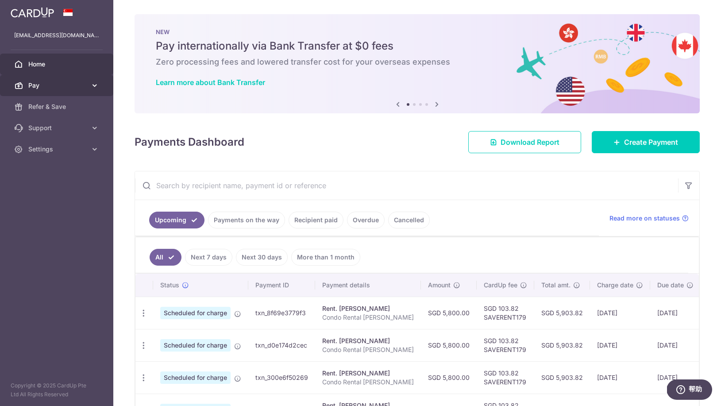
click at [51, 87] on span "Pay" at bounding box center [57, 85] width 58 height 9
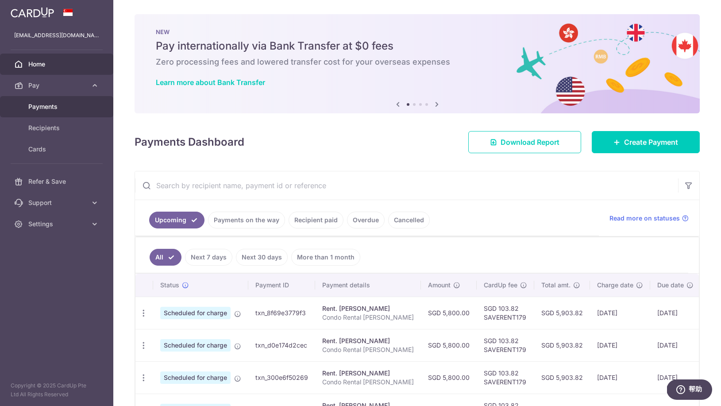
click at [45, 106] on body "xixi_huang2001@hotmail.com Home Pay Payments Recipients Cards Refer & Save Supp…" at bounding box center [360, 203] width 721 height 406
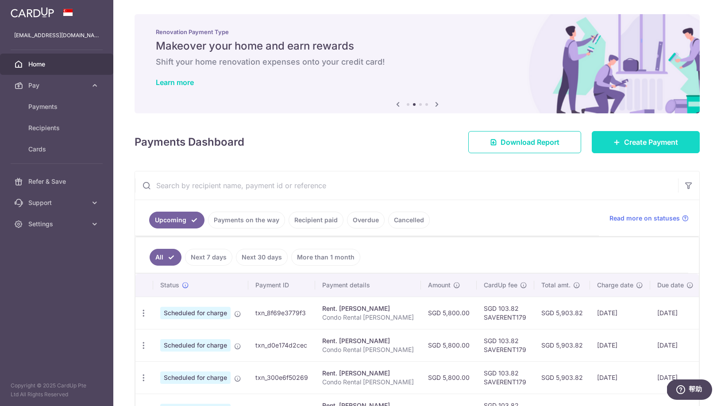
click at [626, 144] on span "Create Payment" at bounding box center [651, 142] width 54 height 11
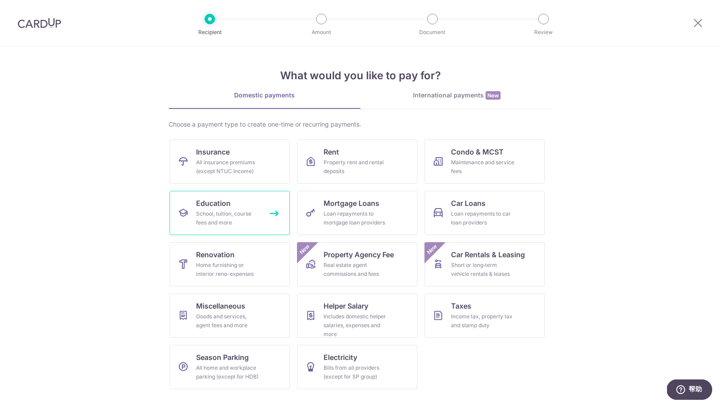
click at [225, 207] on span "Education" at bounding box center [213, 203] width 35 height 11
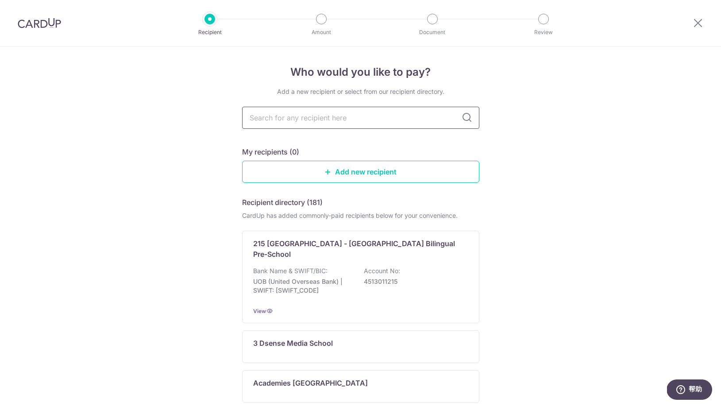
click at [302, 115] on input "text" at bounding box center [360, 118] width 237 height 22
paste input "Student First Education Centre LLP"
type input "Student First Education Centre LLP"
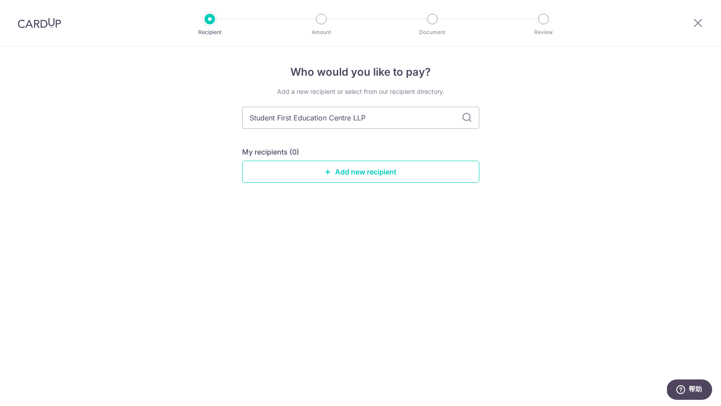
click at [466, 116] on icon at bounding box center [466, 117] width 11 height 11
click at [366, 171] on link "Add new recipient" at bounding box center [360, 172] width 237 height 22
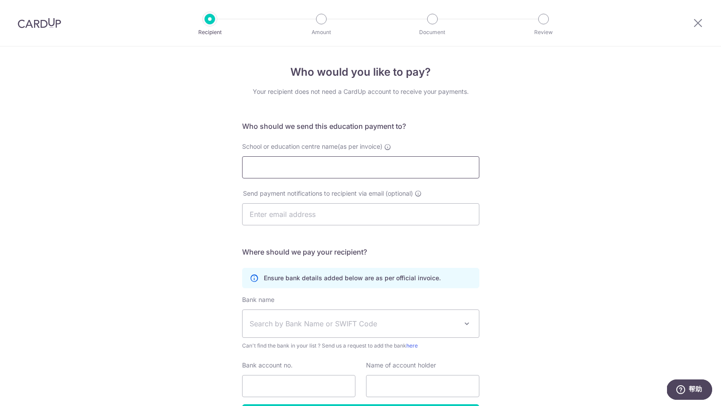
paste input "Student First Education Centre LLP"
type input "Student First Education Centre LLP"
click at [183, 218] on div "Who would you like to pay? Your recipient does not need a CardUp account to rec…" at bounding box center [360, 256] width 721 height 421
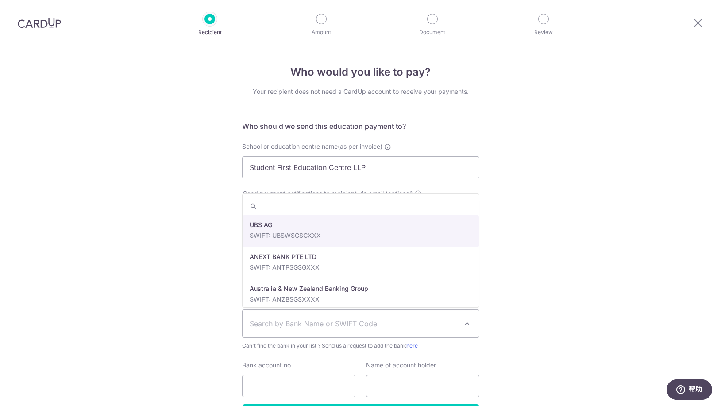
click at [339, 328] on span "Search by Bank Name or SWIFT Code" at bounding box center [354, 323] width 208 height 11
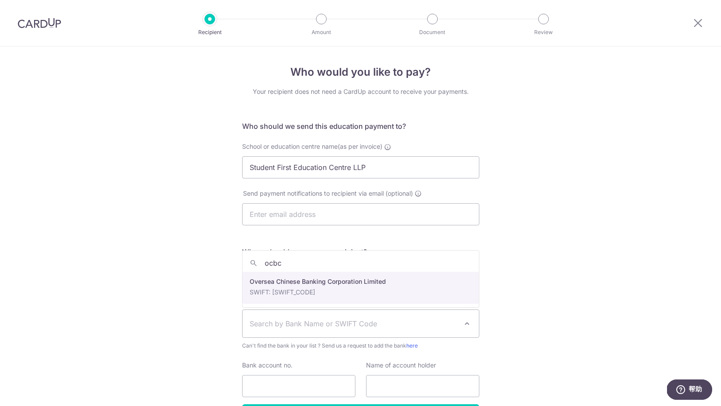
type input "ocbc"
select select "12"
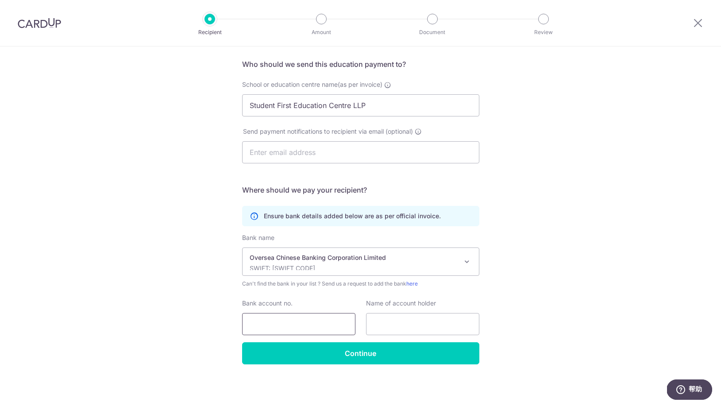
scroll to position [62, 0]
click at [256, 326] on input "Bank account no." at bounding box center [298, 324] width 113 height 22
paste input "712-746619-001"
click at [264, 323] on input "712-746619-001" at bounding box center [298, 324] width 113 height 22
click at [288, 324] on input "712746619-001" at bounding box center [298, 324] width 113 height 22
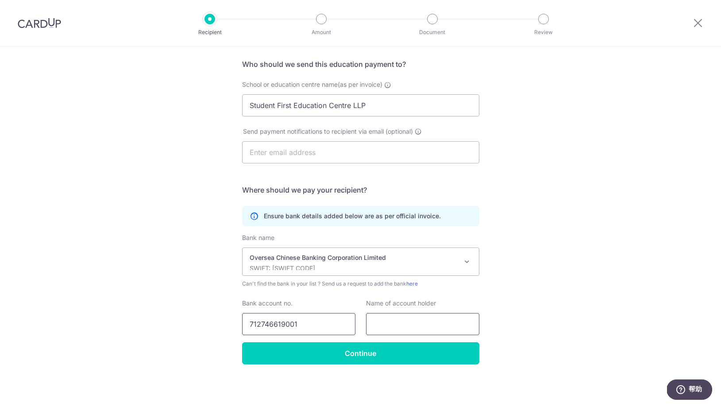
type input "712746619001"
click at [408, 325] on input "text" at bounding box center [422, 324] width 113 height 22
paste input "Student First Education Centre LLP"
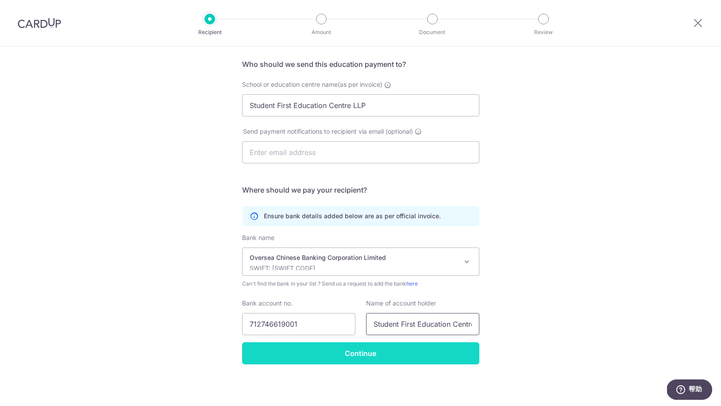
type input "Student First Education Centre LLP"
click at [408, 353] on input "Continue" at bounding box center [360, 353] width 237 height 22
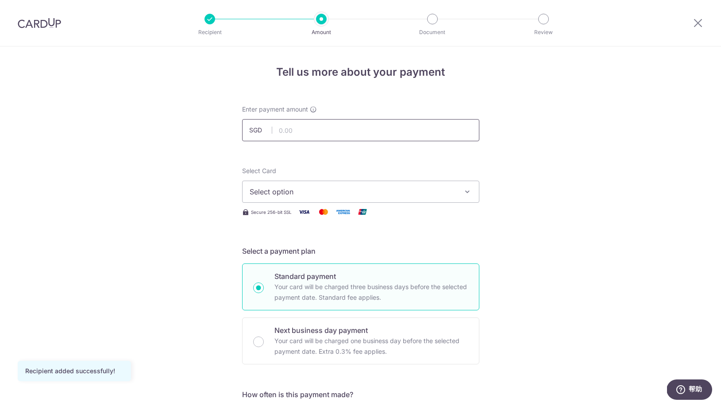
click at [318, 129] on input "text" at bounding box center [360, 130] width 237 height 22
type input "4,260.00"
click at [315, 192] on span "Select option" at bounding box center [353, 191] width 206 height 11
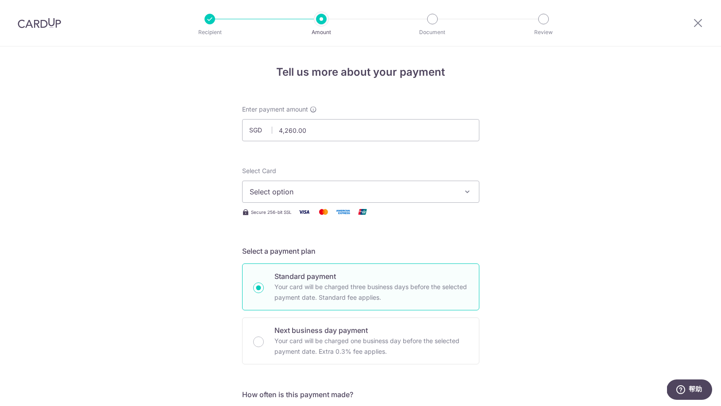
click at [442, 192] on span "Select option" at bounding box center [353, 191] width 206 height 11
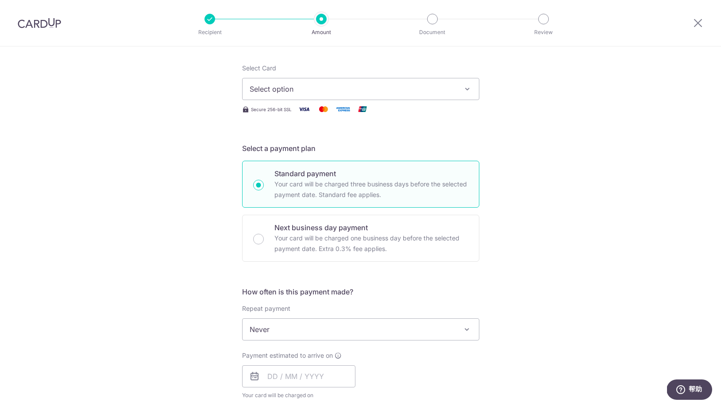
scroll to position [114, 0]
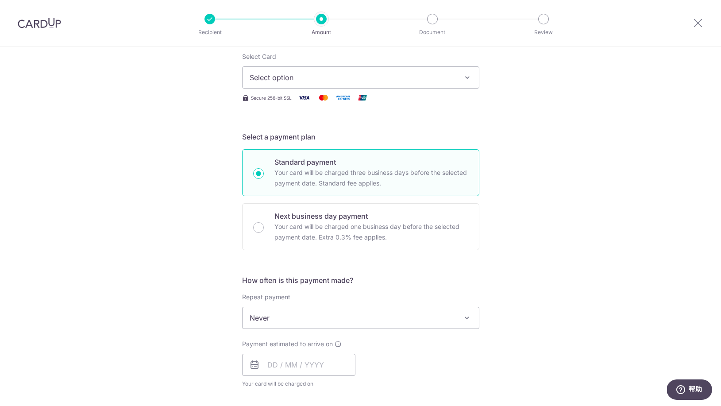
click at [322, 315] on span "Never" at bounding box center [360, 317] width 236 height 21
click at [345, 322] on span "Never" at bounding box center [360, 317] width 236 height 21
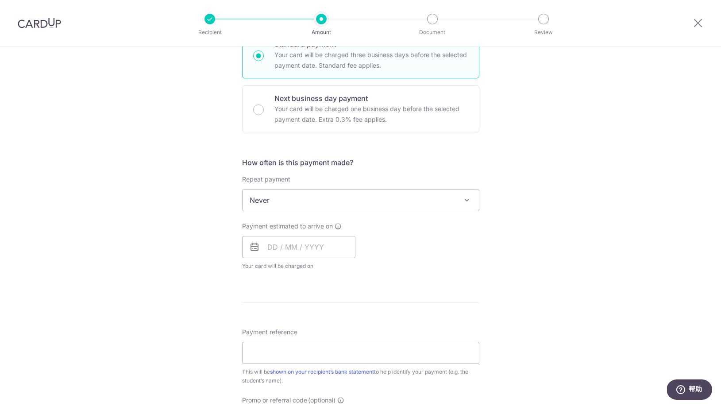
scroll to position [233, 0]
click at [275, 246] on input "text" at bounding box center [298, 246] width 113 height 22
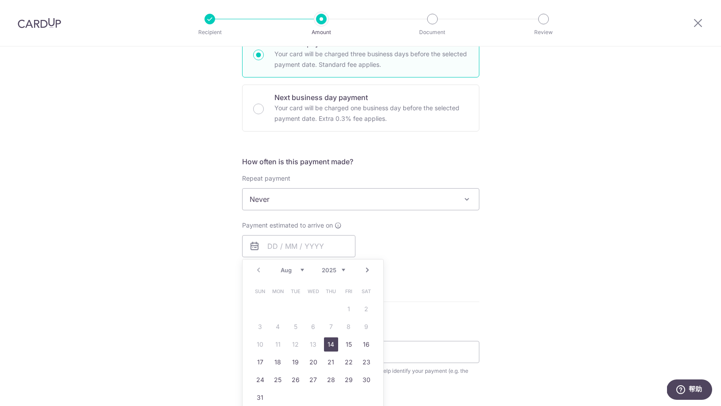
click at [331, 345] on link "14" at bounding box center [331, 344] width 14 height 14
type input "[DATE]"
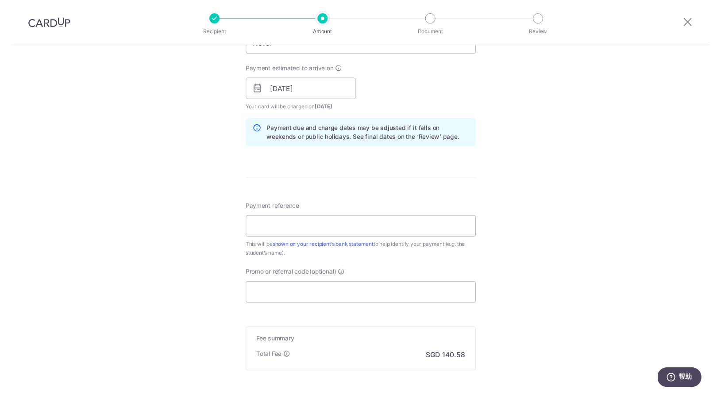
scroll to position [388, 0]
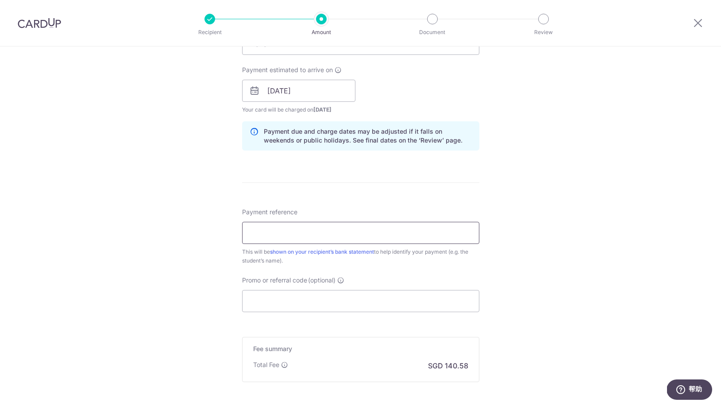
click at [332, 236] on input "Payment reference" at bounding box center [360, 233] width 237 height 22
type input "LI ZHUOXUAN SEC3"
click at [295, 306] on input "Promo or referral code (optional)" at bounding box center [360, 301] width 237 height 22
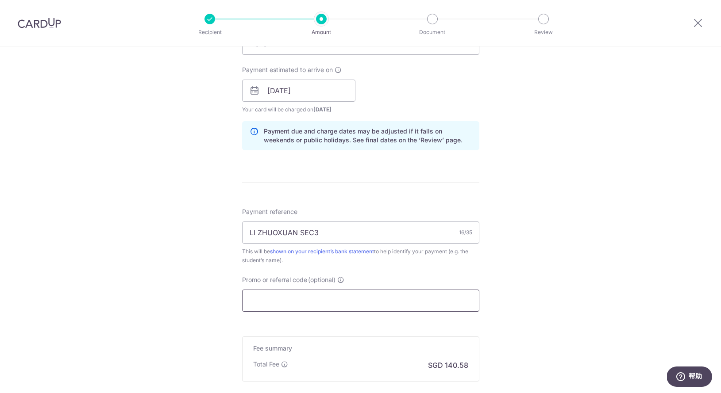
paste input "VTAX25ONE"
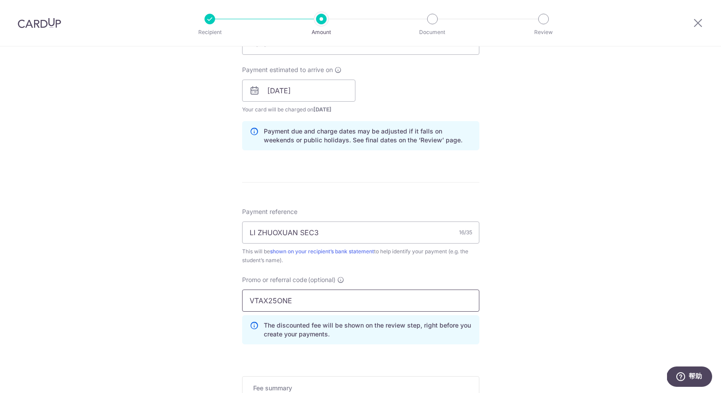
type input "VTAX25ONE"
click at [493, 303] on div "Tell us more about your payment Enter payment amount SGD 4,260.00 4260.00 Recip…" at bounding box center [360, 96] width 721 height 876
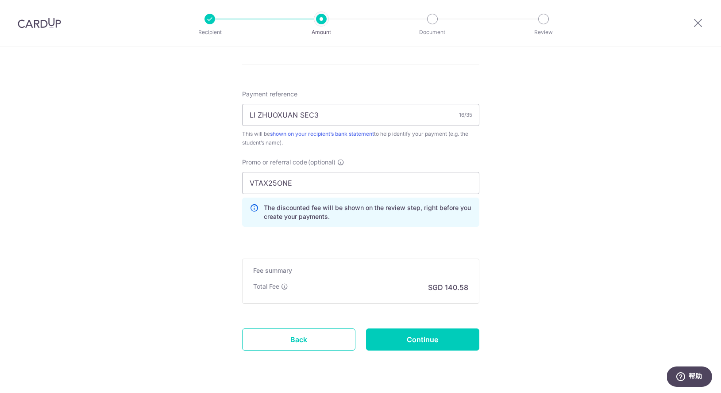
scroll to position [511, 0]
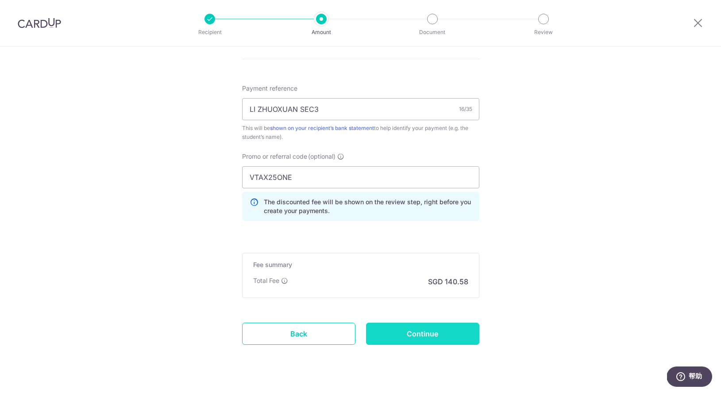
click at [419, 334] on input "Continue" at bounding box center [422, 334] width 113 height 22
type input "Create Schedule"
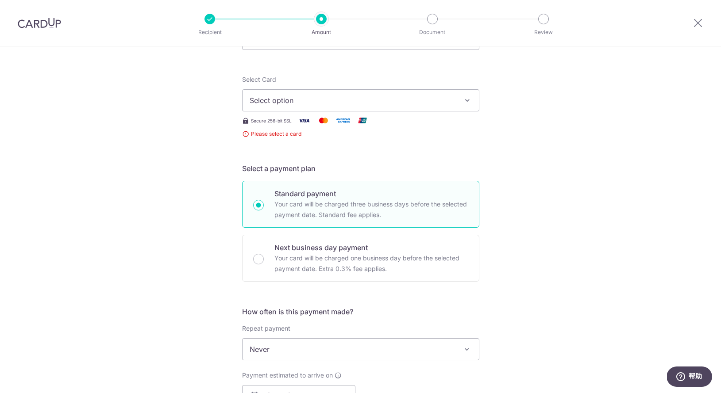
scroll to position [88, 0]
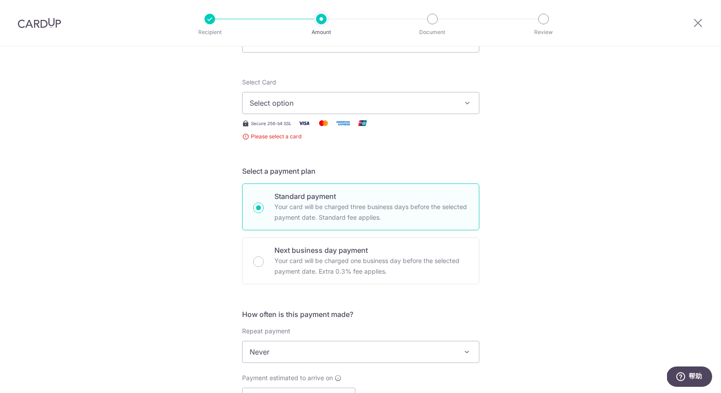
click at [346, 102] on span "Select option" at bounding box center [353, 103] width 206 height 11
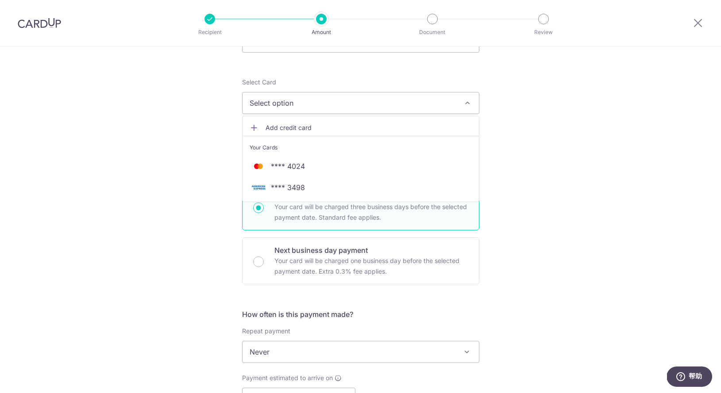
click at [311, 127] on span "Add credit card" at bounding box center [368, 127] width 206 height 9
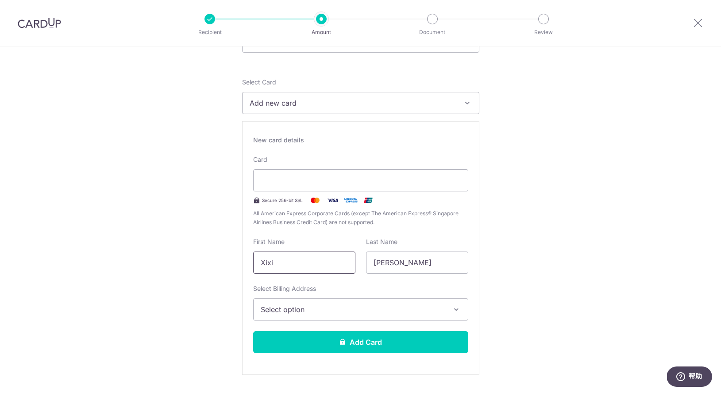
drag, startPoint x: 278, startPoint y: 265, endPoint x: 234, endPoint y: 264, distance: 44.3
type input "SHUOYI"
click at [410, 266] on input "Huang" at bounding box center [417, 263] width 102 height 22
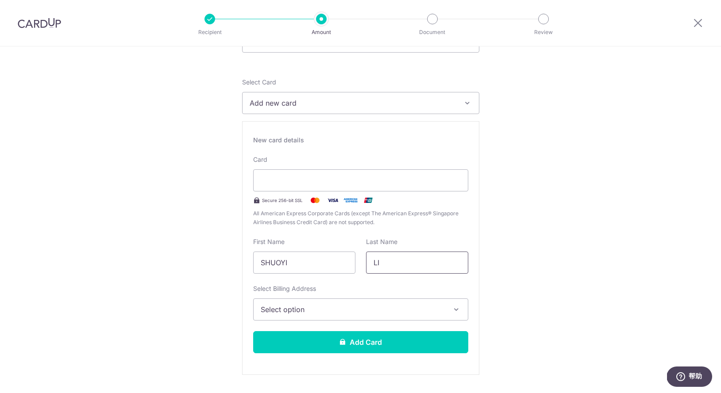
type input "LI"
click at [317, 307] on span "Select option" at bounding box center [353, 309] width 184 height 11
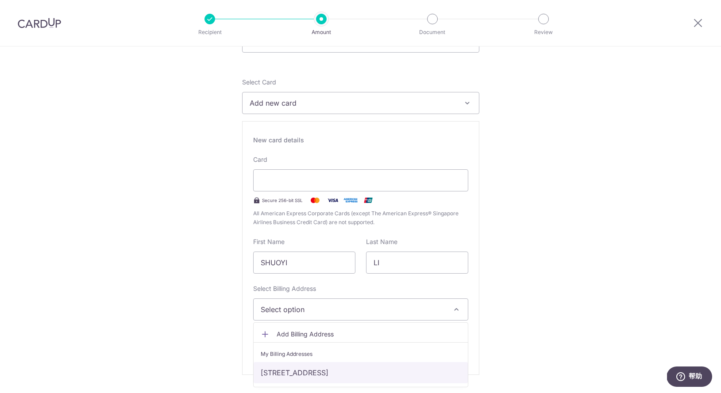
click at [319, 373] on link "#05-34, 5A Toh Tuck Road, Singapore, Singapore-596199" at bounding box center [361, 372] width 214 height 21
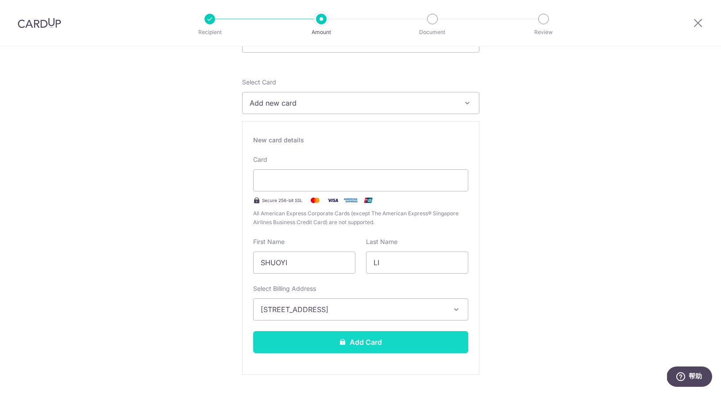
click at [411, 347] on button "Add Card" at bounding box center [360, 342] width 215 height 22
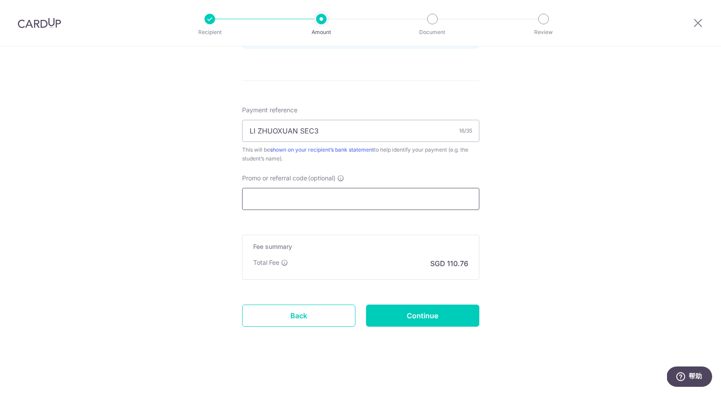
scroll to position [490, 0]
click at [295, 202] on input "Promo or referral code (optional)" at bounding box center [360, 199] width 237 height 22
paste input "VTAX25ONE"
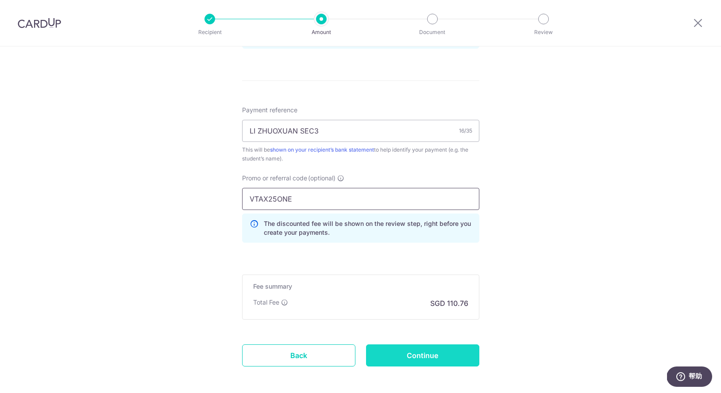
type input "VTAX25ONE"
click at [431, 360] on input "Continue" at bounding box center [422, 356] width 113 height 22
type input "Create Schedule"
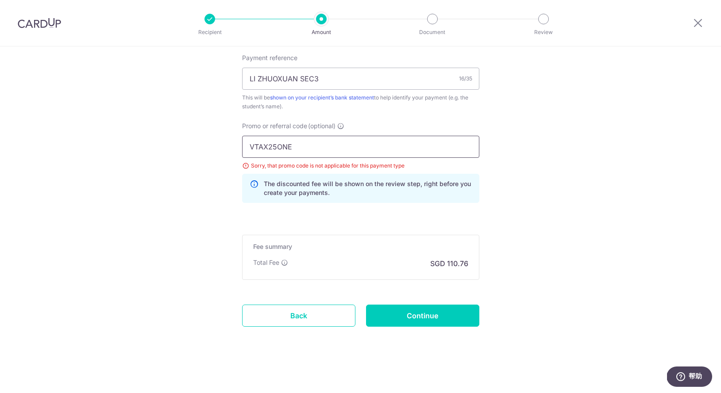
click at [271, 145] on input "VTAX25ONE" at bounding box center [360, 147] width 237 height 22
paste input "RENO"
type input "RENO25ONE"
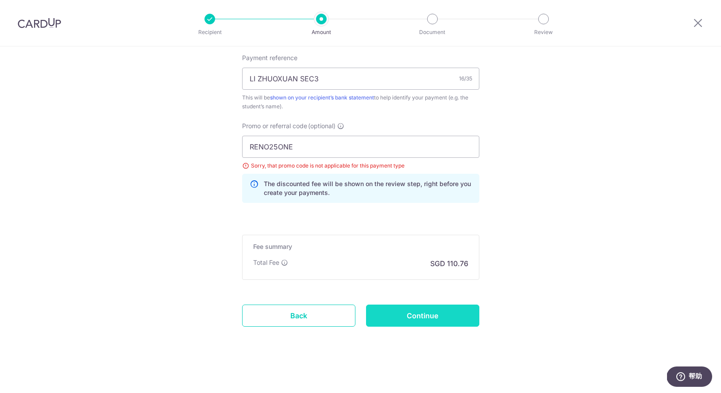
click at [451, 316] on input "Continue" at bounding box center [422, 316] width 113 height 22
type input "Update Schedule"
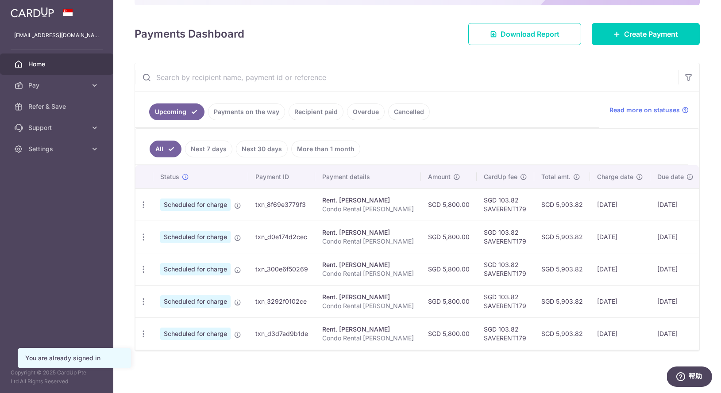
scroll to position [108, 0]
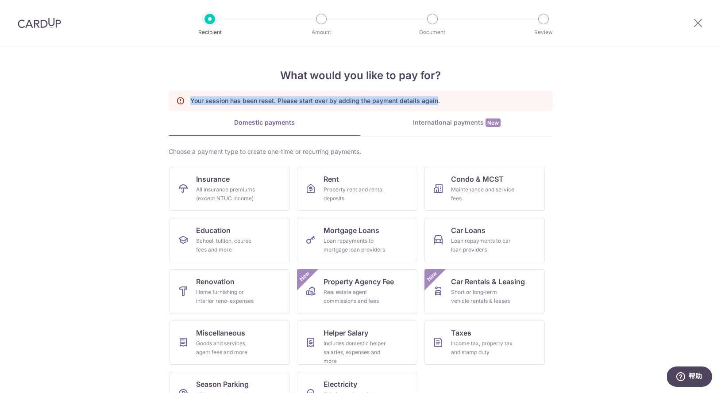
drag, startPoint x: 435, startPoint y: 100, endPoint x: 190, endPoint y: 99, distance: 245.1
click at [190, 99] on p "Your session has been reset. Please start over by adding the payment details ag…" at bounding box center [315, 100] width 250 height 9
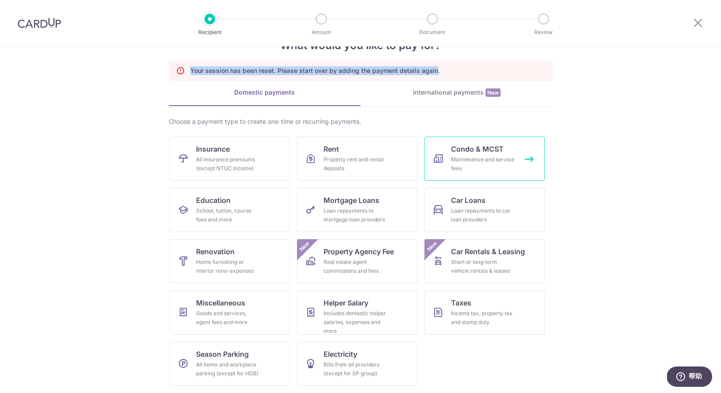
scroll to position [30, 0]
click at [218, 213] on div "School, tuition, course fees and more" at bounding box center [228, 216] width 64 height 18
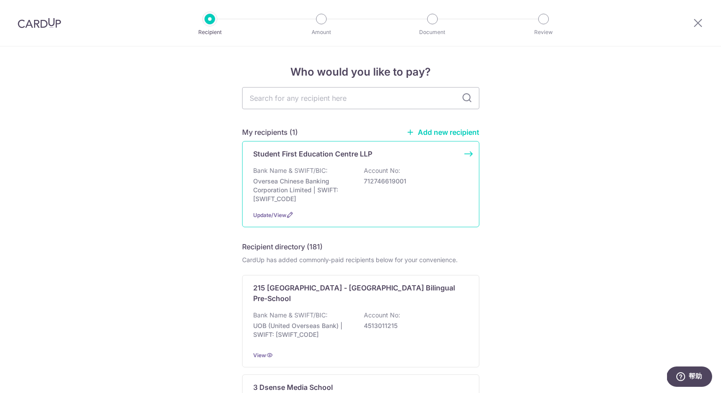
click at [325, 192] on p "Oversea Chinese Banking Corporation Limited | SWIFT: [SWIFT_CODE]" at bounding box center [302, 190] width 99 height 27
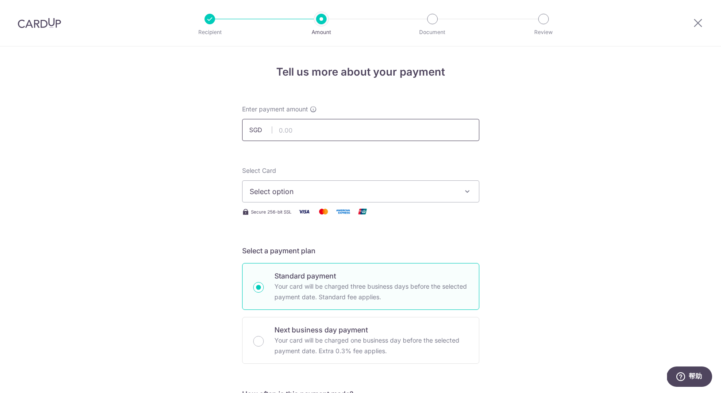
click at [287, 130] on input "text" at bounding box center [360, 130] width 237 height 22
type input "4,260.00"
click at [307, 194] on span "Select option" at bounding box center [353, 191] width 206 height 11
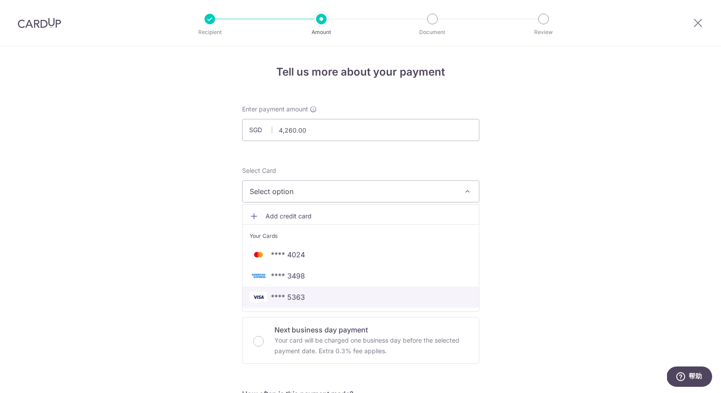
click at [303, 293] on span "**** 5363" at bounding box center [288, 297] width 34 height 11
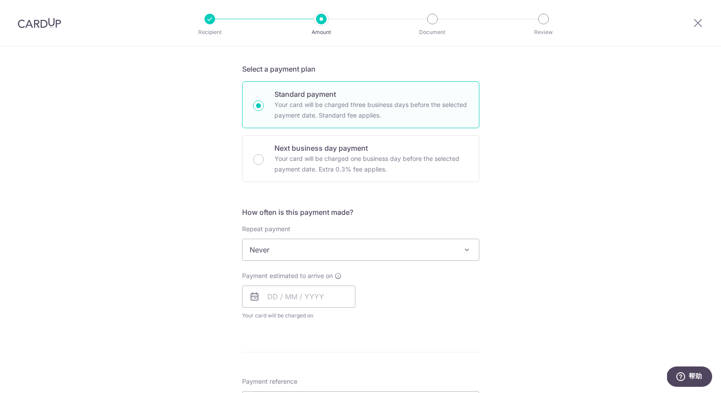
scroll to position [182, 0]
click at [271, 293] on input "text" at bounding box center [298, 296] width 113 height 22
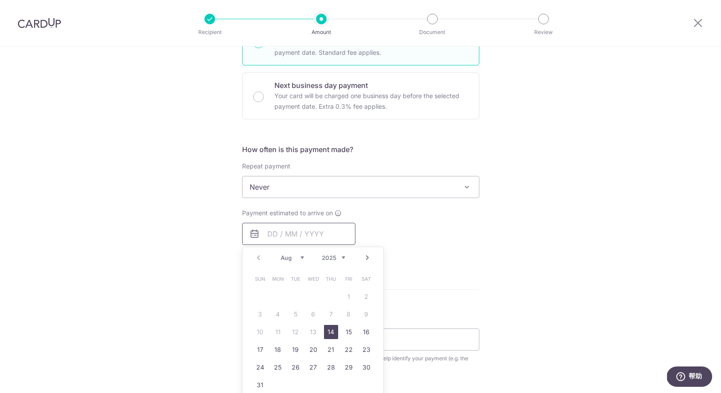
scroll to position [249, 0]
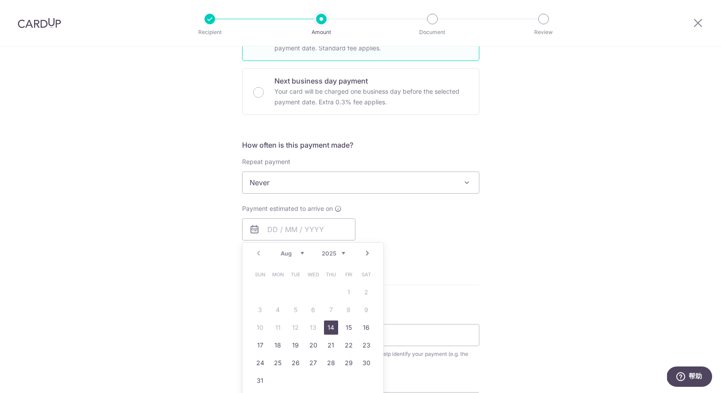
click at [334, 325] on link "14" at bounding box center [331, 328] width 14 height 14
type input "[DATE]"
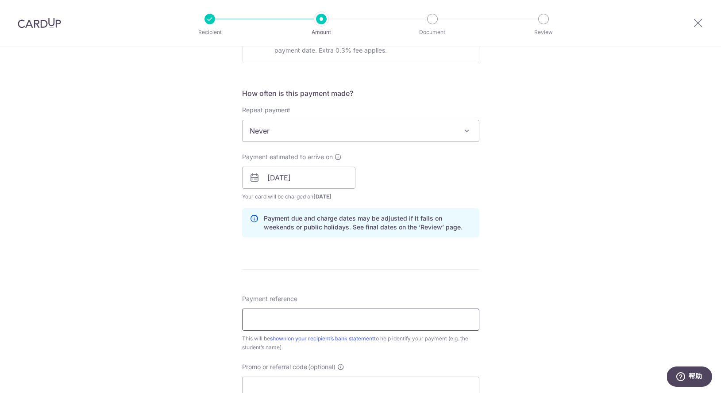
scroll to position [302, 0]
click at [258, 319] on input "Payment reference" at bounding box center [360, 319] width 237 height 22
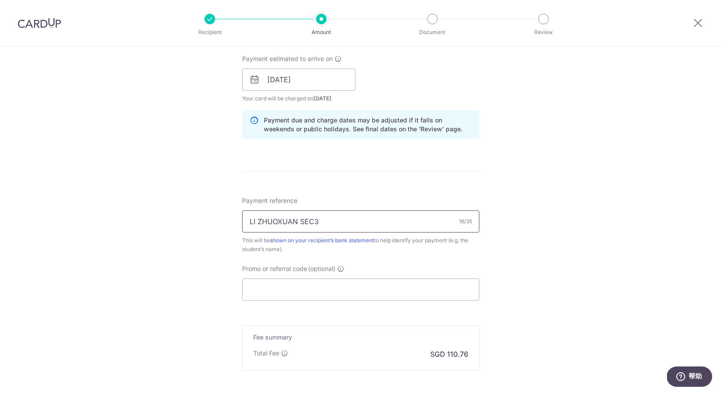
scroll to position [406, 0]
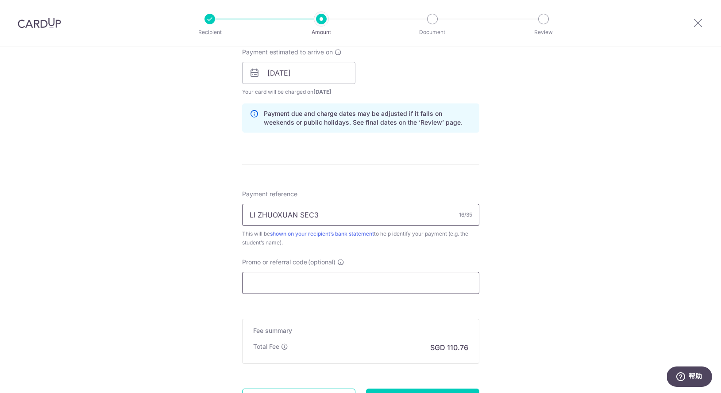
type input "LI ZHUOXUAN SEC3"
click at [270, 285] on input "Promo or referral code (optional)" at bounding box center [360, 283] width 237 height 22
paste input "RENO25ONE"
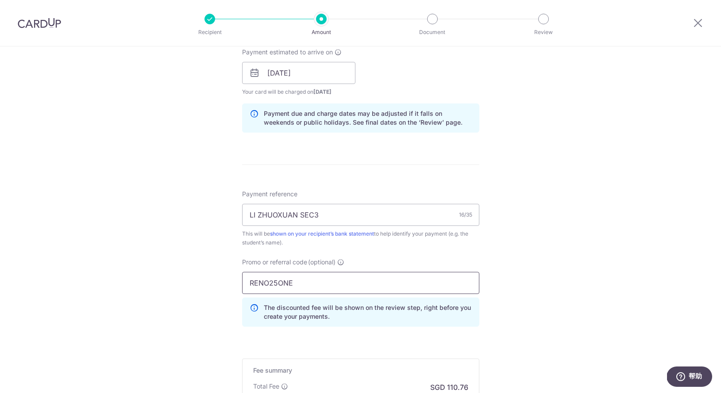
type input "RENO25ONE"
click at [196, 298] on div "Tell us more about your payment Enter payment amount SGD 4,260.00 4260.00 Selec…" at bounding box center [360, 79] width 721 height 876
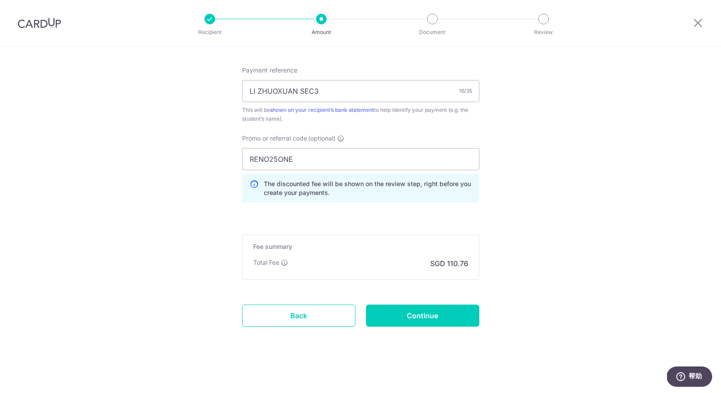
scroll to position [530, 0]
click at [422, 315] on input "Continue" at bounding box center [422, 316] width 113 height 22
type input "Create Schedule"
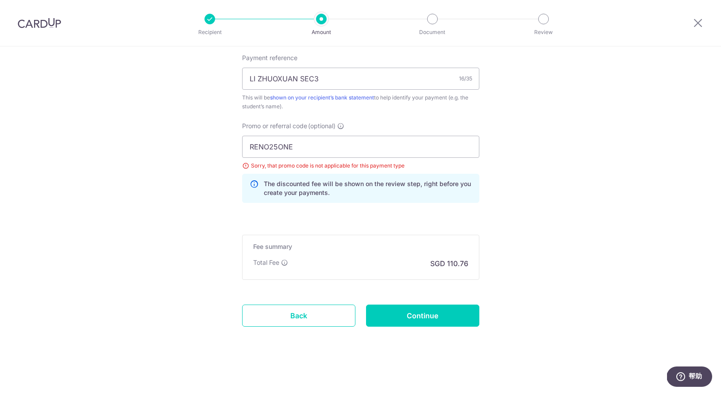
scroll to position [542, 0]
click at [296, 150] on input "RENO25ONE" at bounding box center [360, 147] width 237 height 22
click at [293, 145] on input "RENO25ONE" at bounding box center [360, 147] width 237 height 22
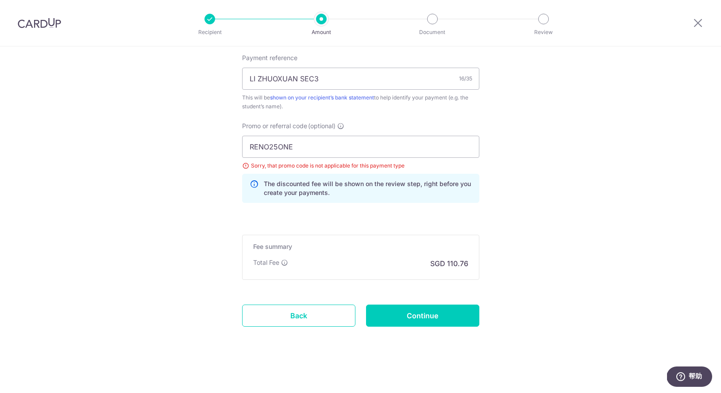
click at [432, 319] on input "Continue" at bounding box center [422, 316] width 113 height 22
type input "Update Schedule"
click at [294, 150] on input "RENO25ONE" at bounding box center [360, 147] width 237 height 22
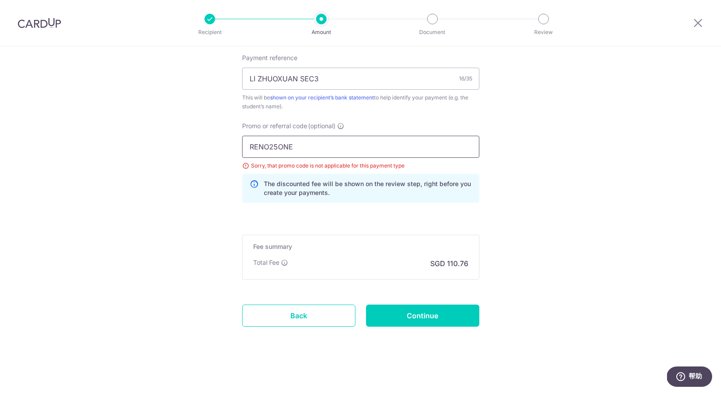
click at [294, 150] on input "RENO25ONE" at bounding box center [360, 147] width 237 height 22
paste input "3HOME25R"
click at [252, 147] on input "3HOME25R" at bounding box center [360, 147] width 237 height 22
type input "3HOME25R"
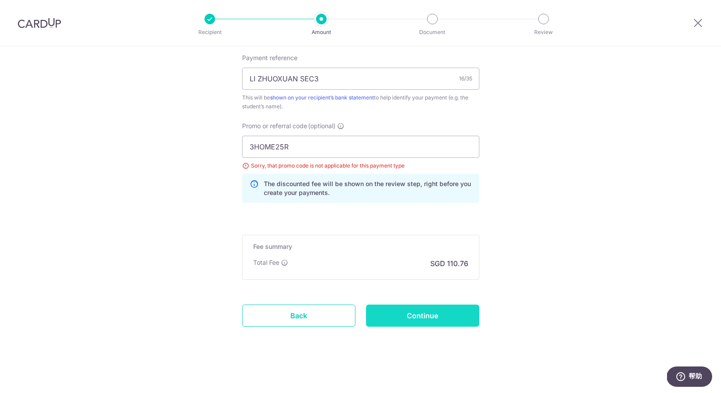
click at [450, 318] on input "Continue" at bounding box center [422, 316] width 113 height 22
type input "Update Schedule"
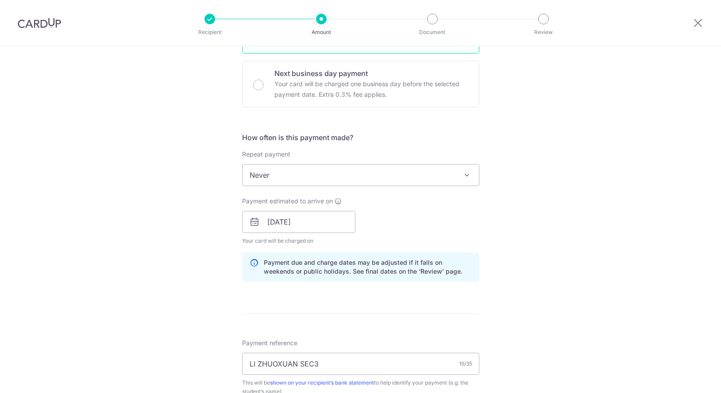
scroll to position [248, 0]
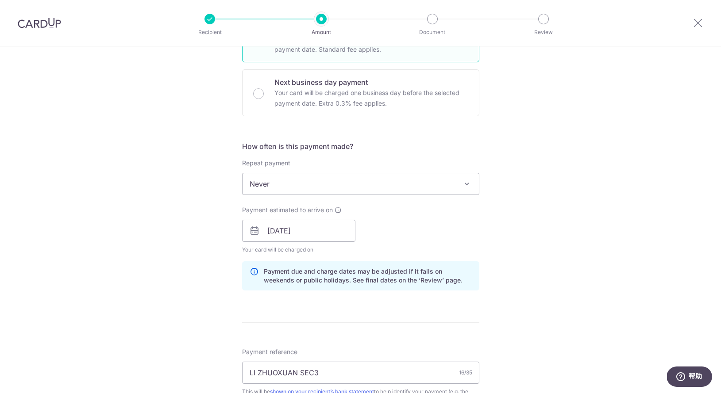
click at [337, 185] on span "Never" at bounding box center [360, 183] width 236 height 21
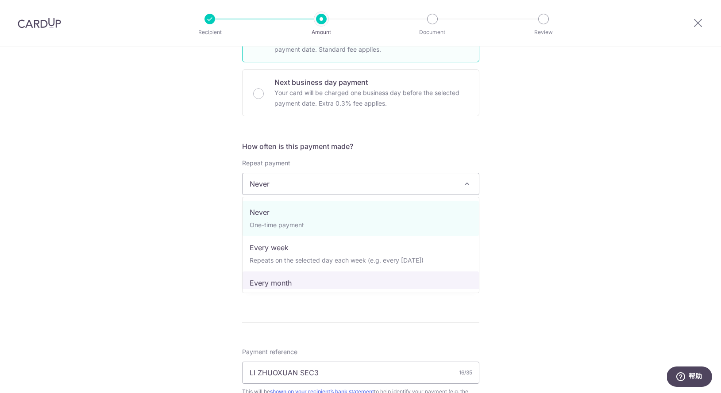
select select "3"
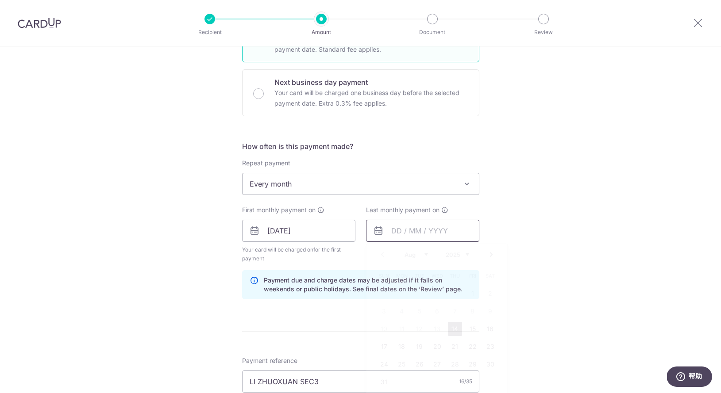
click at [403, 233] on input "text" at bounding box center [422, 231] width 113 height 22
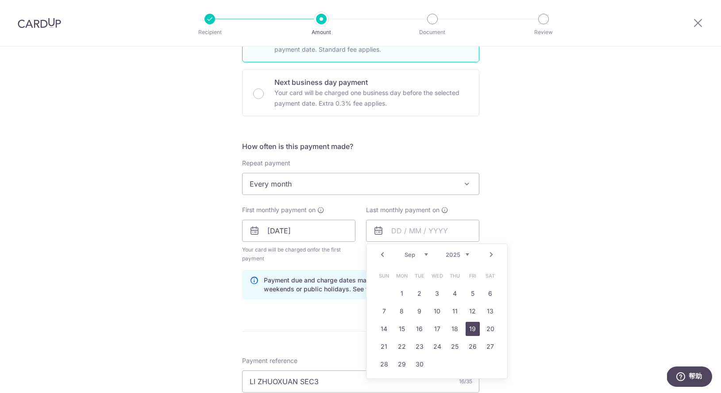
click at [479, 329] on link "19" at bounding box center [472, 329] width 14 height 14
type input "[DATE]"
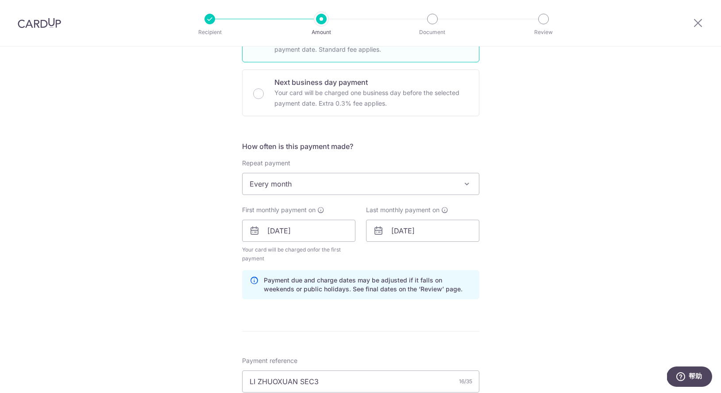
click at [544, 266] on div "Tell us more about your payment Enter payment amount SGD 4,260.00 4260.00 Selec…" at bounding box center [360, 248] width 721 height 898
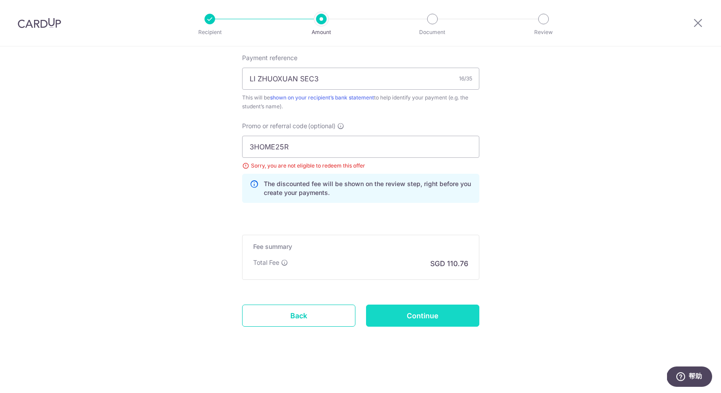
scroll to position [551, 0]
click at [437, 319] on input "Continue" at bounding box center [422, 316] width 113 height 22
type input "Update Schedule"
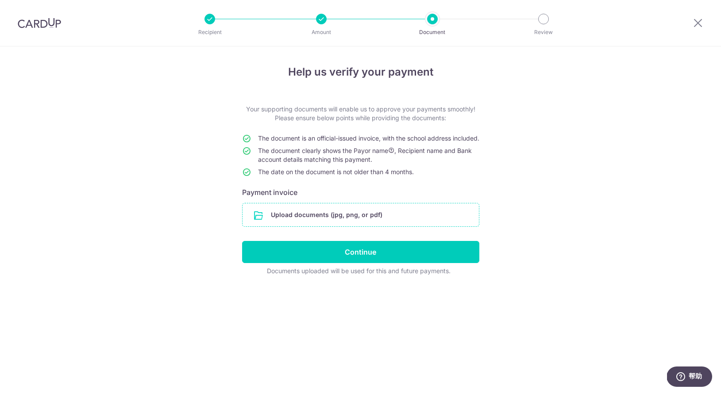
click at [294, 226] on input "file" at bounding box center [360, 215] width 236 height 23
click at [298, 223] on input "file" at bounding box center [360, 215] width 236 height 23
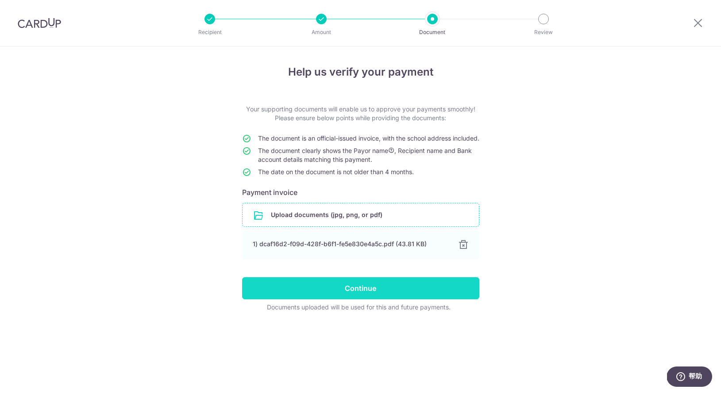
click at [370, 300] on input "Continue" at bounding box center [360, 288] width 237 height 22
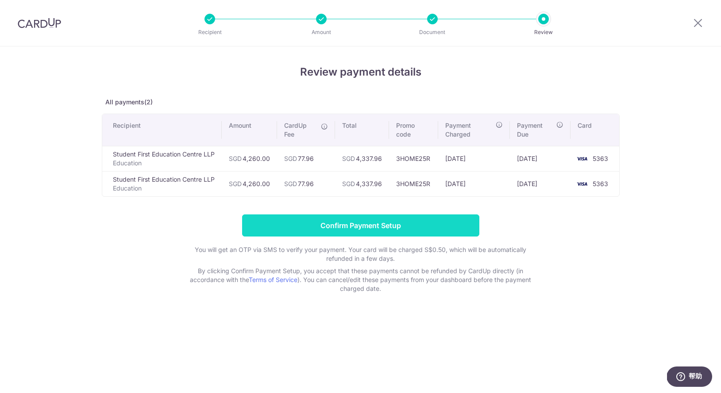
click at [353, 227] on input "Confirm Payment Setup" at bounding box center [360, 226] width 237 height 22
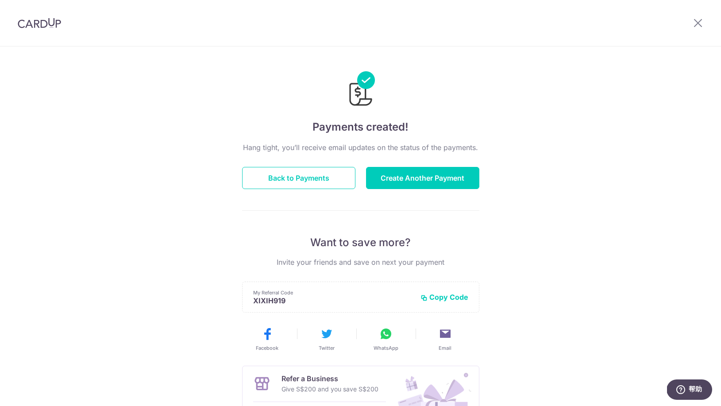
click at [35, 20] on img at bounding box center [39, 23] width 43 height 11
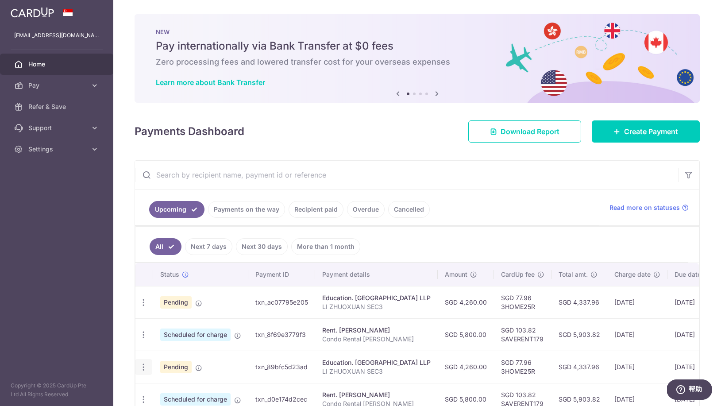
click at [140, 307] on icon "button" at bounding box center [143, 302] width 9 height 9
click at [286, 230] on ul "All Next 7 days Next 30 days More than 1 month" at bounding box center [411, 245] width 553 height 36
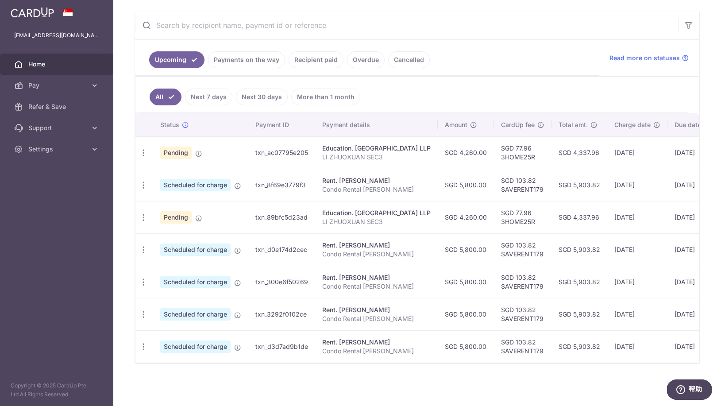
scroll to position [150, 0]
drag, startPoint x: 322, startPoint y: 148, endPoint x: 629, endPoint y: 260, distance: 327.0
click at [634, 261] on tbody "Update payment Cancel payment Pending txn_ac07795e205 Education. Student First …" at bounding box center [459, 249] width 649 height 226
click at [120, 212] on div "× Pause Schedule Pause all future payments in this series Pause just this one p…" at bounding box center [416, 203] width 607 height 406
click at [141, 158] on icon "button" at bounding box center [143, 152] width 9 height 9
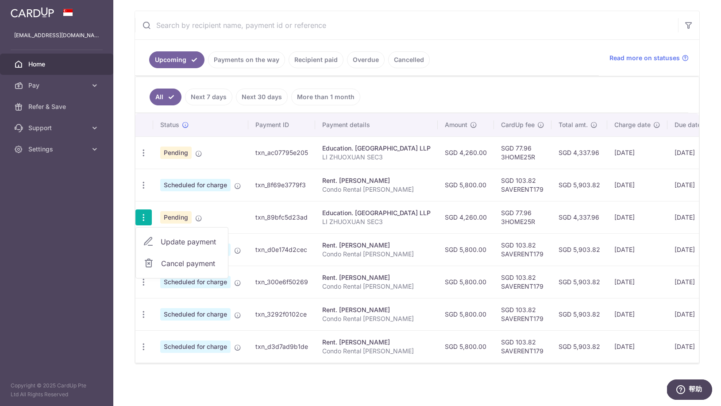
click at [177, 242] on span "Update payment" at bounding box center [191, 241] width 60 height 11
radio input "true"
type input "4,260.00"
type input "14/09/2025"
type input "LI ZHUOXUAN SEC3"
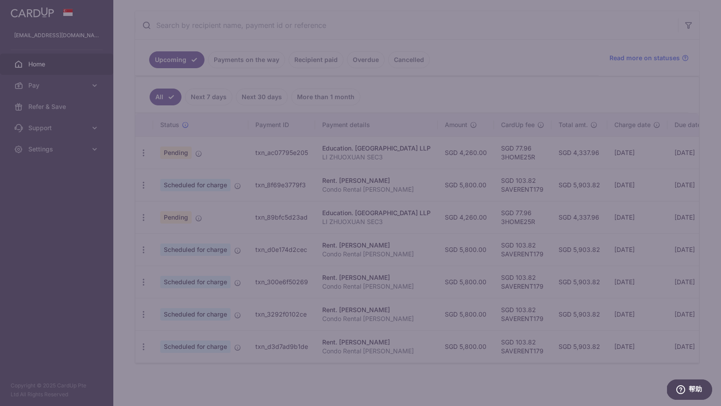
type input "3HOME25R"
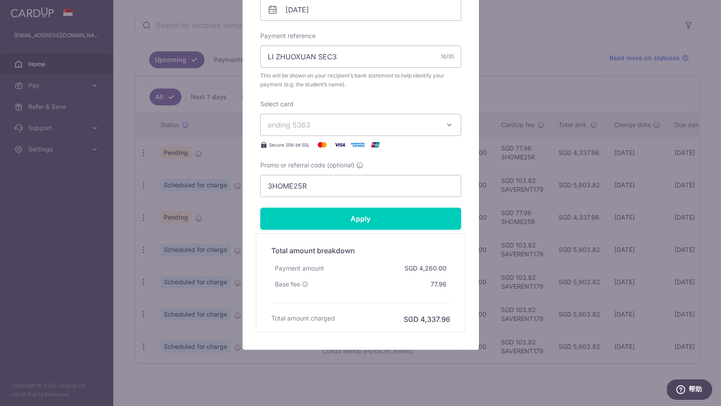
scroll to position [303, 0]
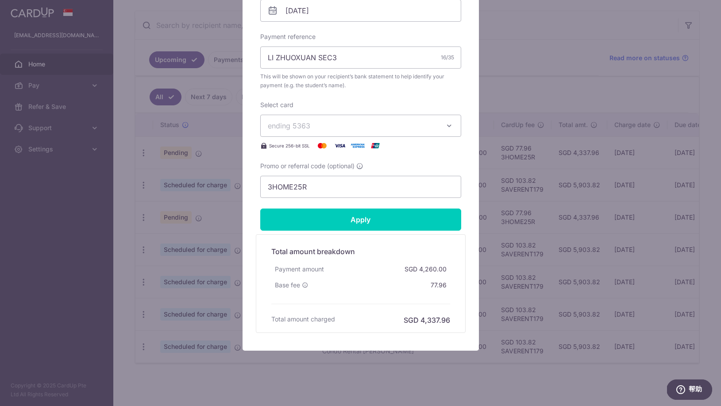
click at [253, 264] on div "Edit payment By clicking apply, you will make changes to all payments to Studen…" at bounding box center [360, 56] width 236 height 589
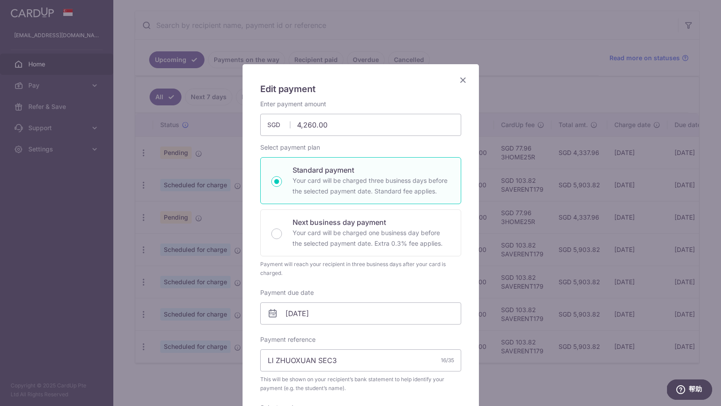
scroll to position [0, 0]
click at [459, 81] on icon "Close" at bounding box center [462, 79] width 11 height 11
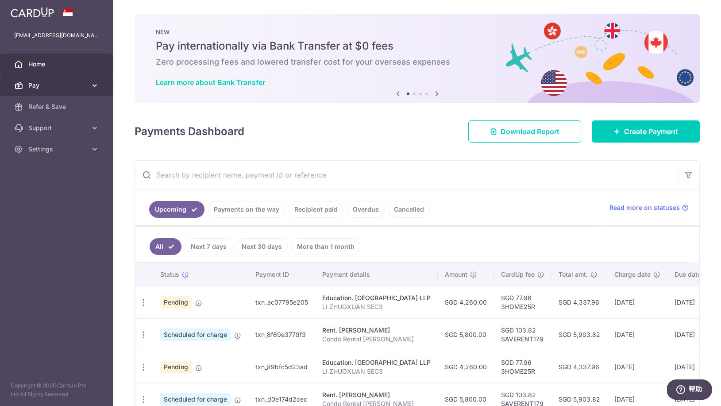
click at [42, 87] on span "Pay" at bounding box center [57, 85] width 58 height 9
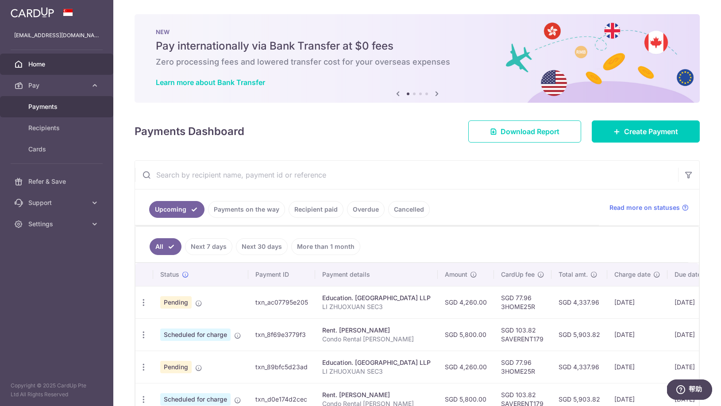
click at [42, 110] on span "Payments" at bounding box center [57, 106] width 58 height 9
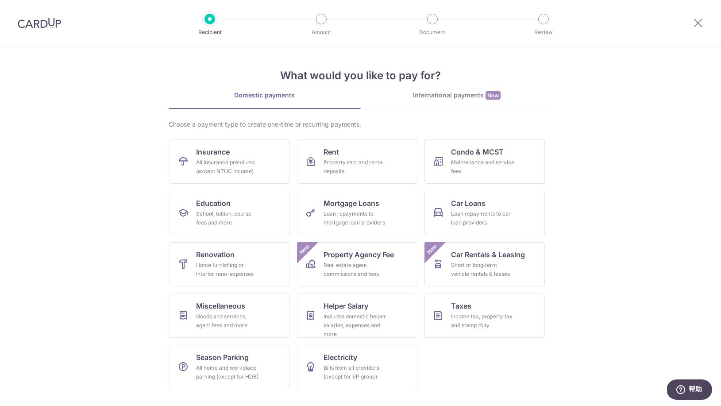
click at [599, 190] on section "What would you like to pay for? Domestic payments International payments New Ch…" at bounding box center [360, 225] width 721 height 359
click at [342, 320] on div "Includes domestic helper salaries, expenses and more" at bounding box center [355, 325] width 64 height 27
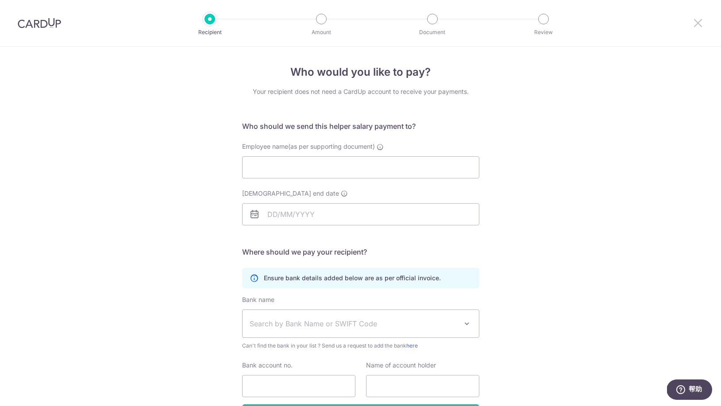
click at [695, 25] on icon at bounding box center [697, 22] width 11 height 11
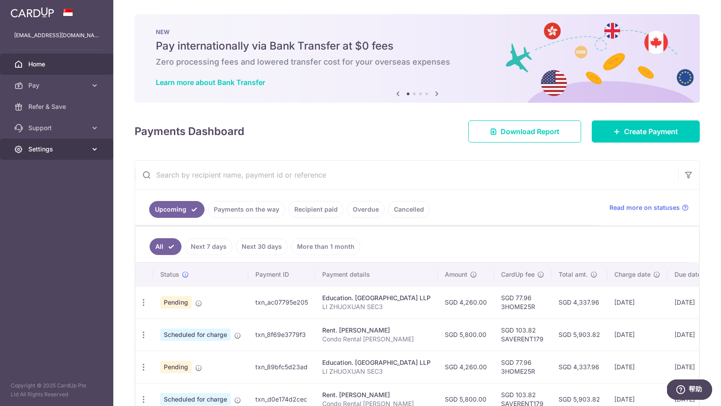
drag, startPoint x: 60, startPoint y: 148, endPoint x: 52, endPoint y: 148, distance: 8.0
click at [59, 148] on span "Settings" at bounding box center [57, 149] width 58 height 9
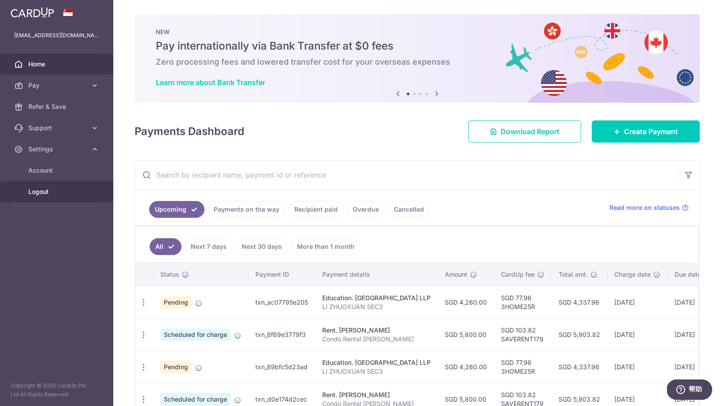
click at [46, 192] on span "Logout" at bounding box center [57, 191] width 58 height 9
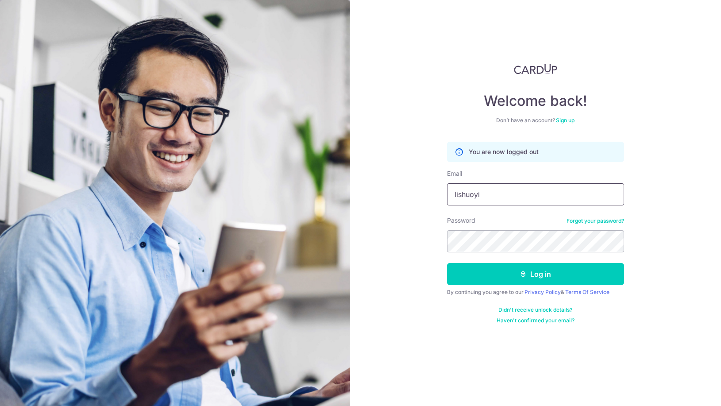
type input "[EMAIL_ADDRESS][DOMAIN_NAME]"
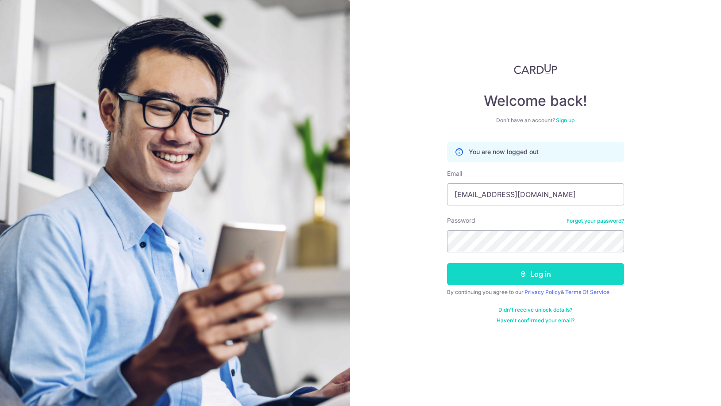
click at [534, 279] on button "Log in" at bounding box center [535, 274] width 177 height 22
